Goal: Information Seeking & Learning: Learn about a topic

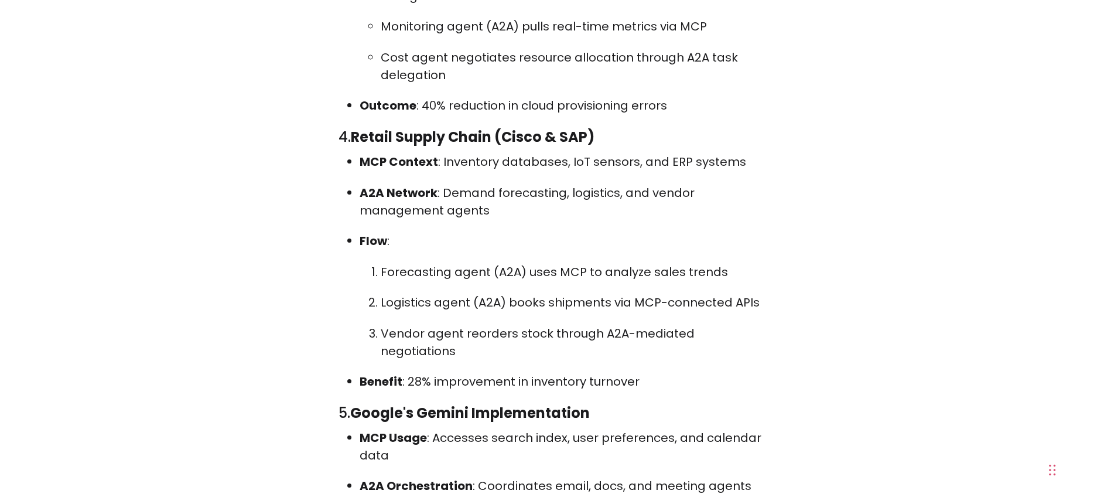
scroll to position [6534, 0]
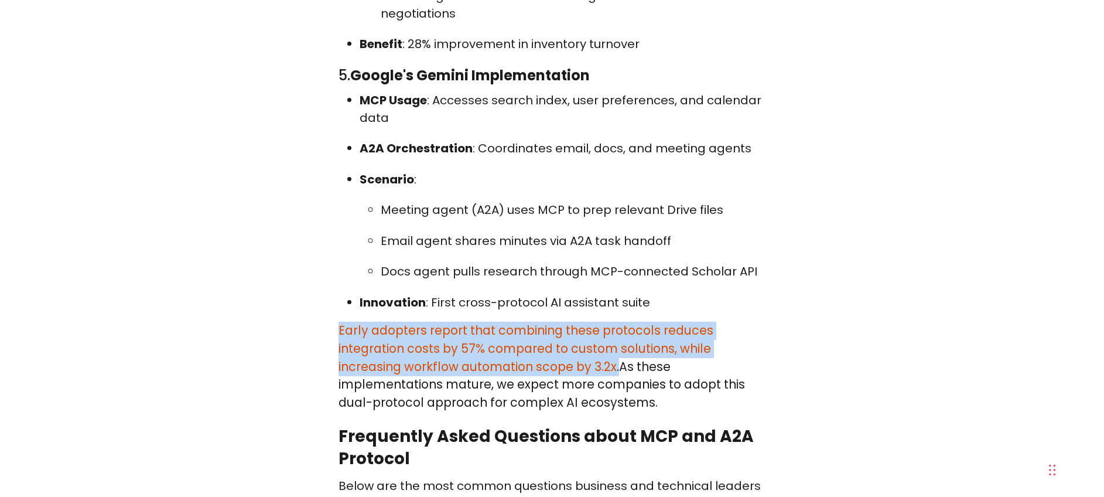
drag, startPoint x: 325, startPoint y: 226, endPoint x: 620, endPoint y: 261, distance: 297.4
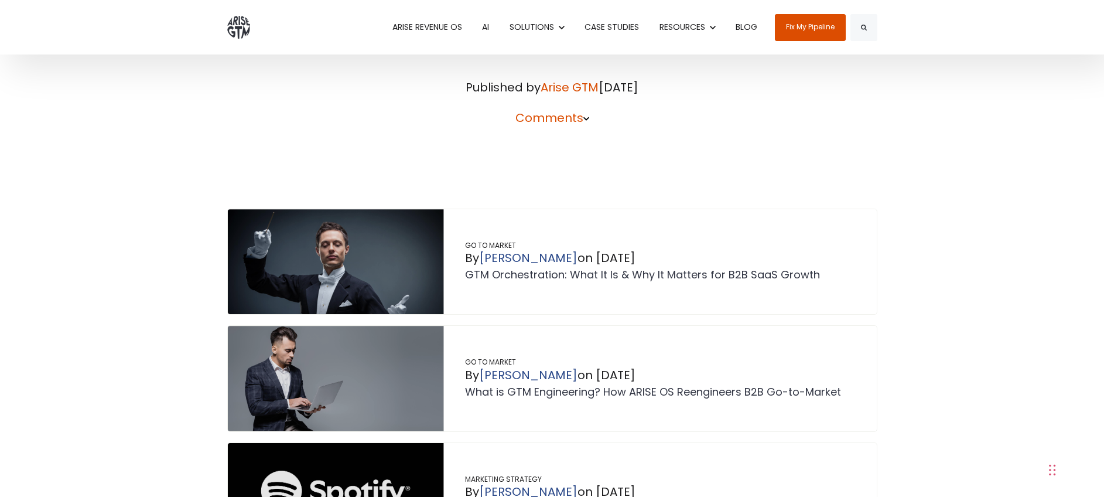
scroll to position [9451, 0]
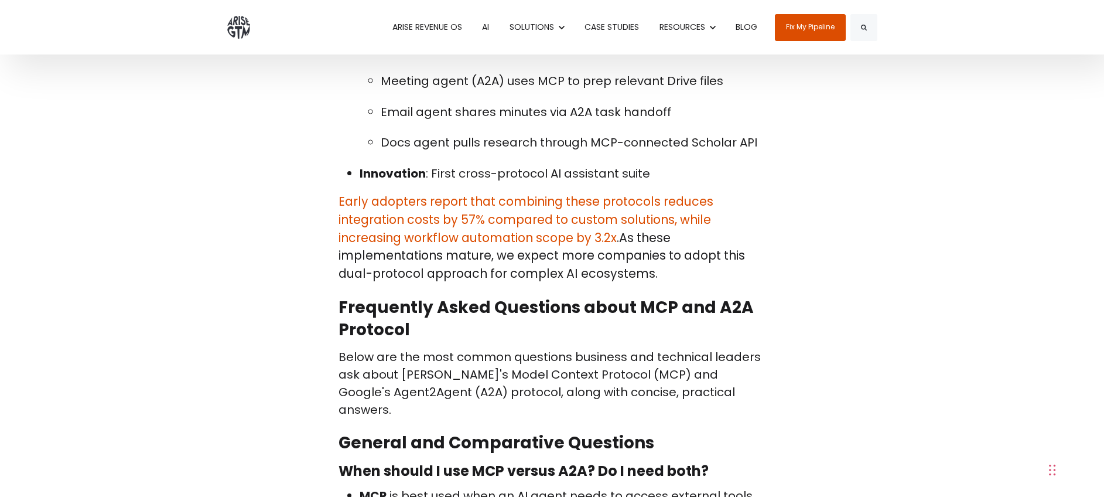
scroll to position [6646, 0]
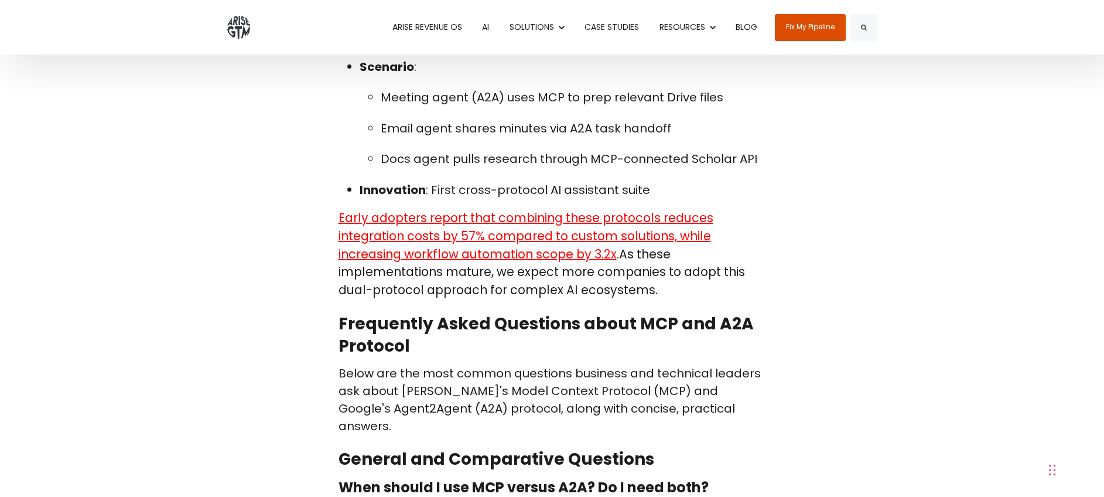
click at [512, 209] on span "Early adopters report that combining these protocols reduces integration costs …" at bounding box center [526, 235] width 375 height 53
